Goal: Task Accomplishment & Management: Complete application form

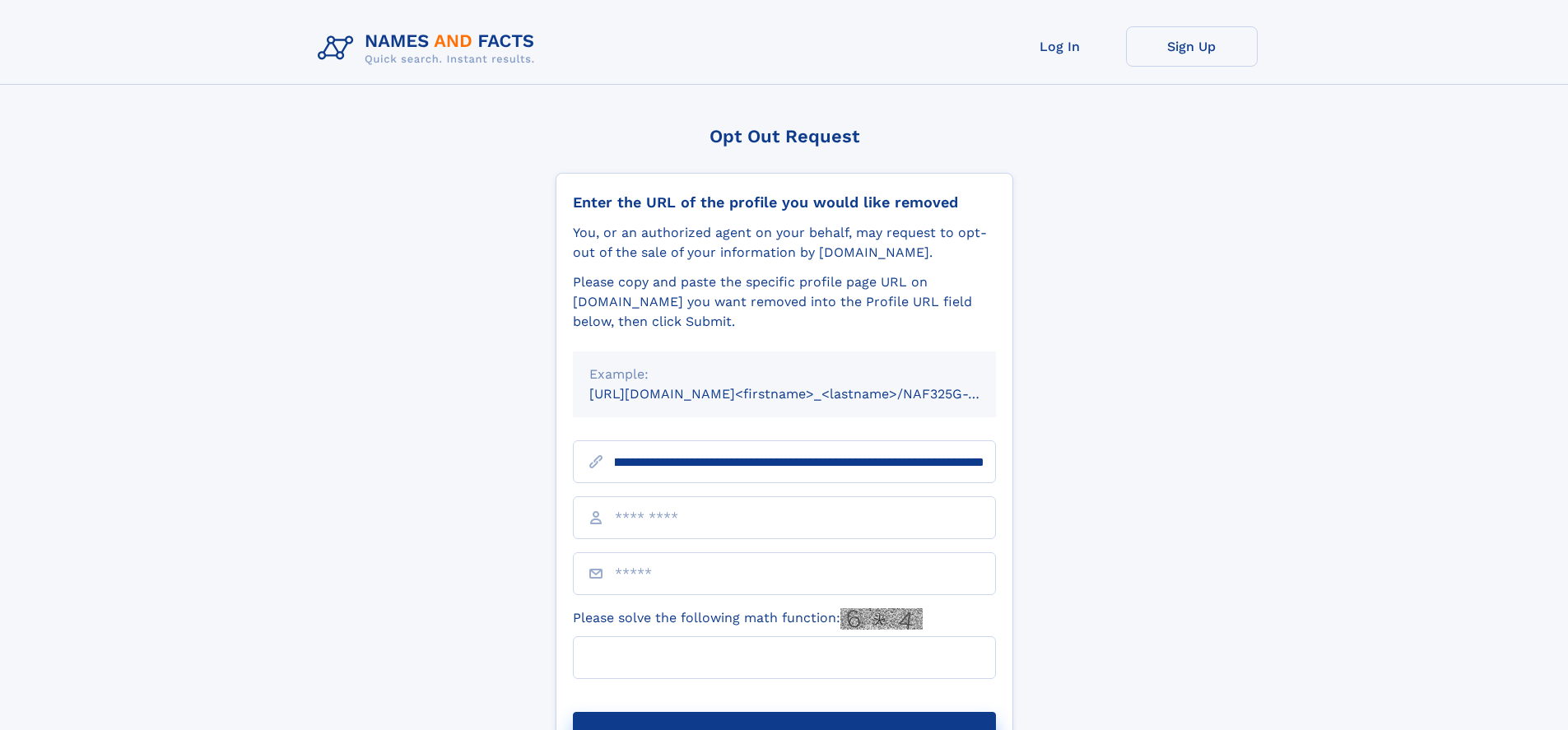
scroll to position [0, 219]
type input "**********"
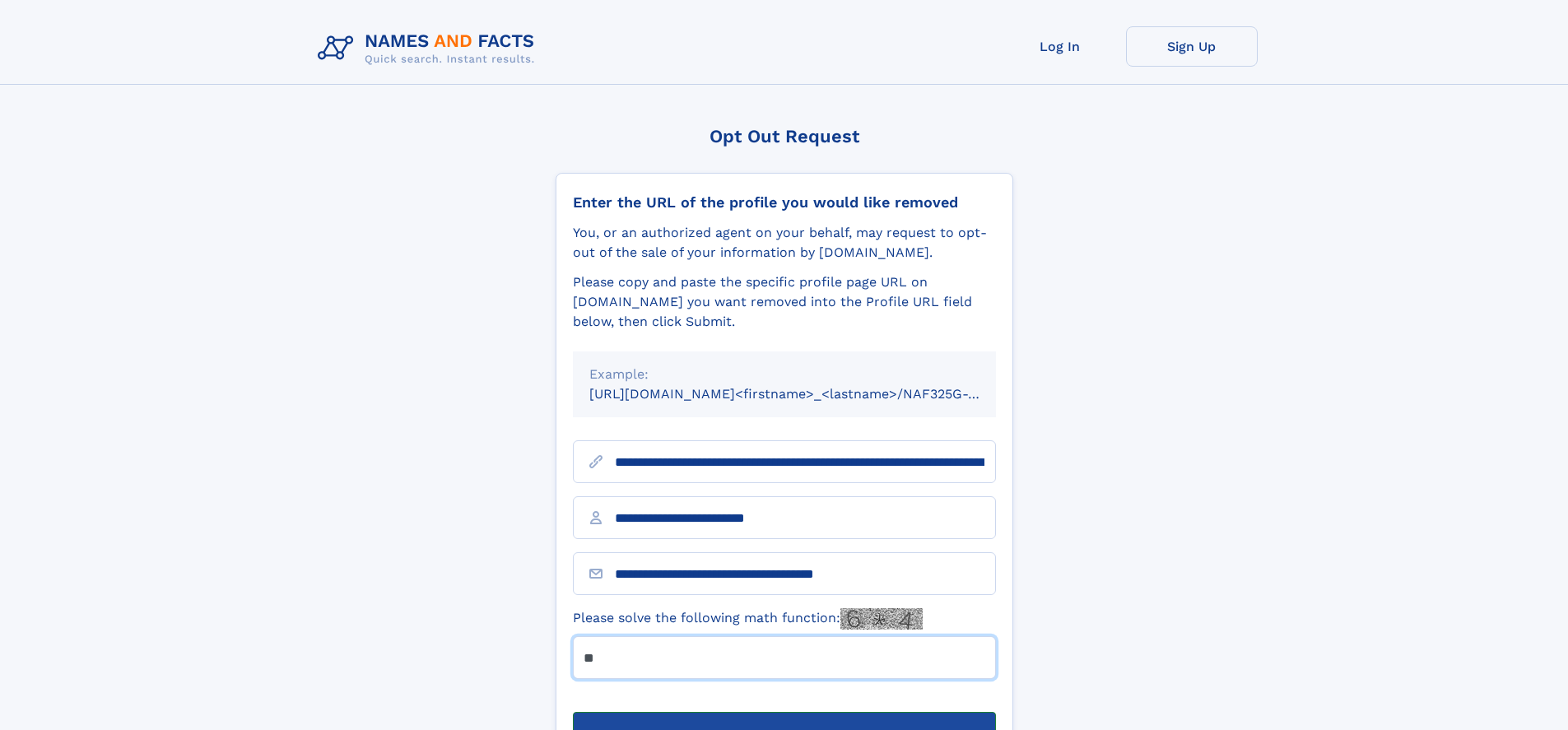
type input "**"
click at [784, 711] on button "Submit Opt Out Request" at bounding box center [784, 737] width 423 height 52
